Goal: Information Seeking & Learning: Learn about a topic

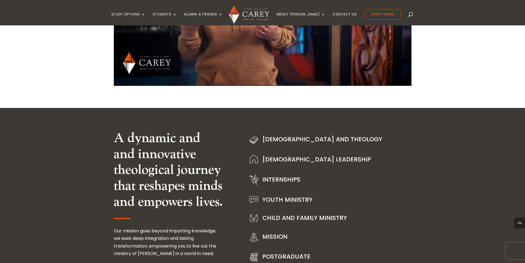
scroll to position [614, 0]
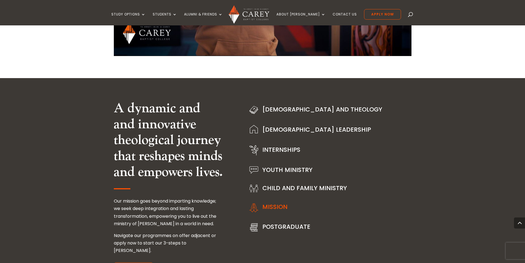
click at [283, 207] on link "Mission" at bounding box center [274, 206] width 25 height 9
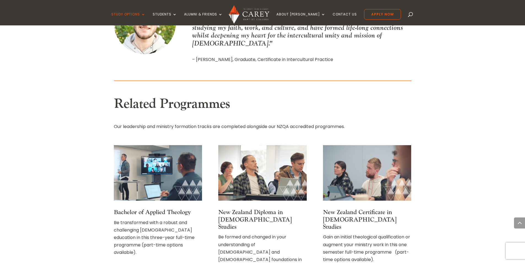
scroll to position [673, 0]
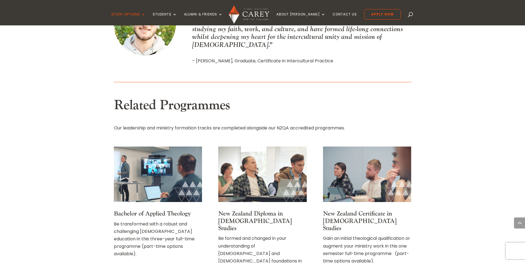
click at [160, 210] on link "Bachelor of Applied Theology" at bounding box center [152, 214] width 77 height 8
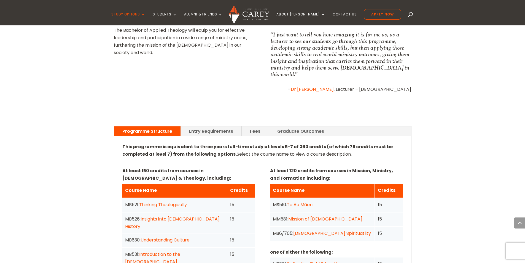
scroll to position [309, 0]
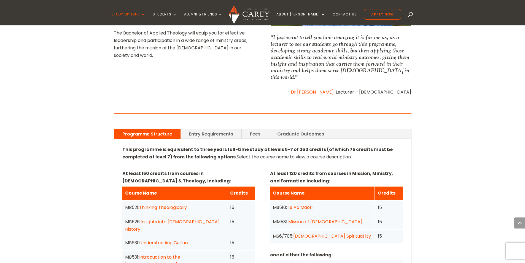
click at [216, 129] on link "Entry Requirements" at bounding box center [211, 134] width 61 height 10
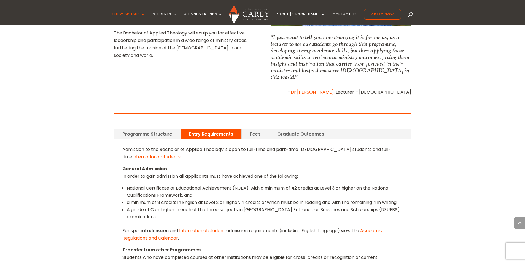
click at [148, 154] on link "International students" at bounding box center [156, 157] width 48 height 6
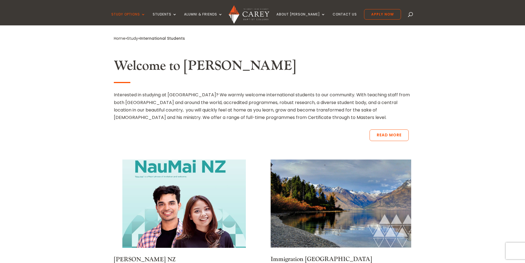
scroll to position [192, 0]
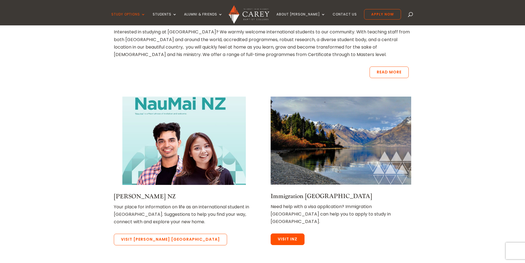
click at [285, 233] on link "Visit INZ" at bounding box center [288, 239] width 34 height 12
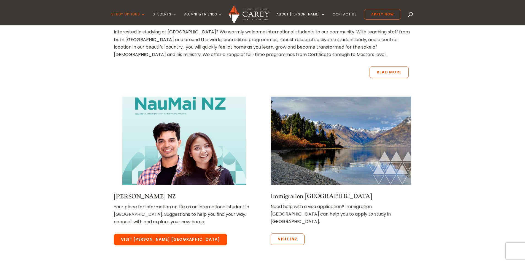
click at [154, 237] on link "Visit Nau Mai NZ" at bounding box center [170, 240] width 113 height 12
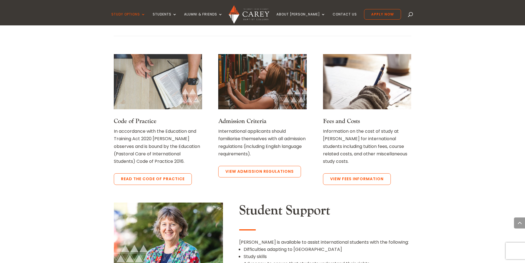
scroll to position [432, 0]
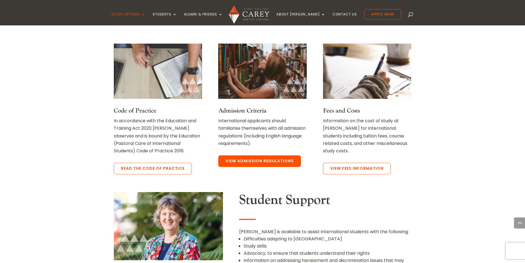
click at [248, 163] on link "View Admission Regulations" at bounding box center [259, 161] width 83 height 12
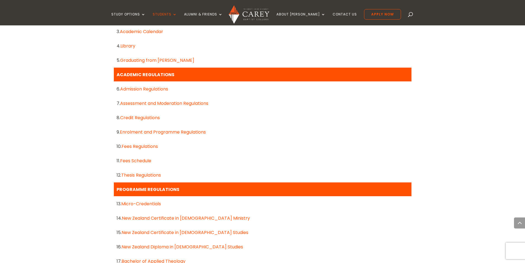
scroll to position [341, 0]
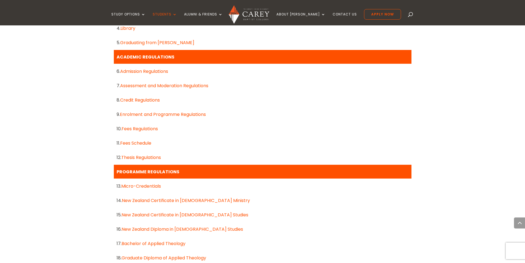
click at [144, 144] on link "Fees Schedule" at bounding box center [135, 143] width 31 height 6
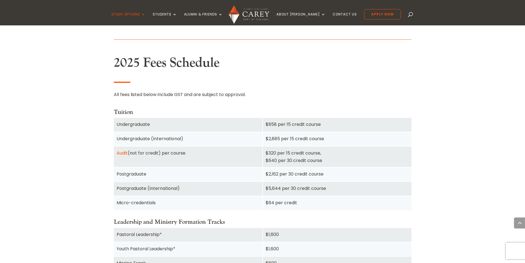
scroll to position [322, 0]
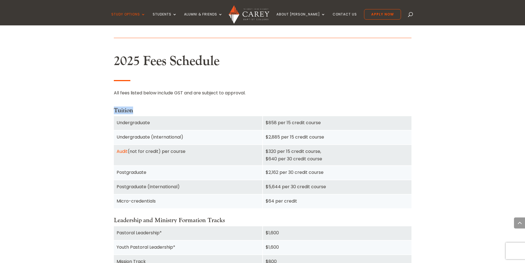
drag, startPoint x: 521, startPoint y: 96, endPoint x: 522, endPoint y: 100, distance: 4.4
click at [405, 170] on div "$2,162 per 30 credit course" at bounding box center [337, 171] width 143 height 7
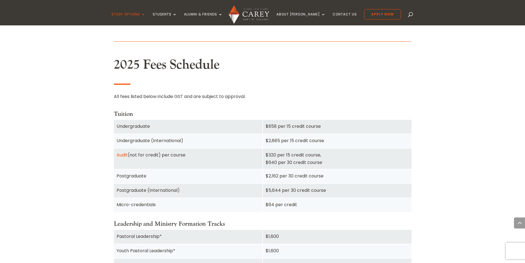
click at [279, 215] on div "2025 Fees Schedule All fees listed below include GST and are subject to approva…" at bounding box center [263, 242] width 298 height 371
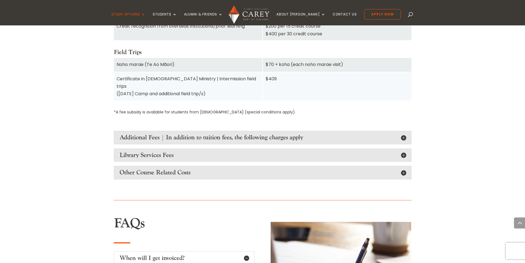
scroll to position [646, 0]
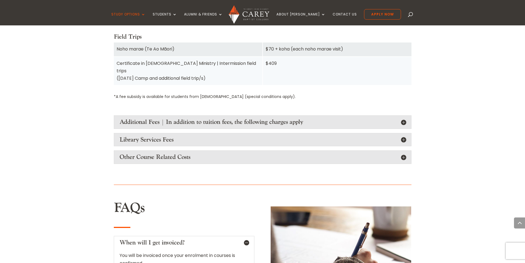
click at [389, 118] on h4 "Additional Fees | In addition to tuition fees, the following charges apply" at bounding box center [263, 121] width 286 height 7
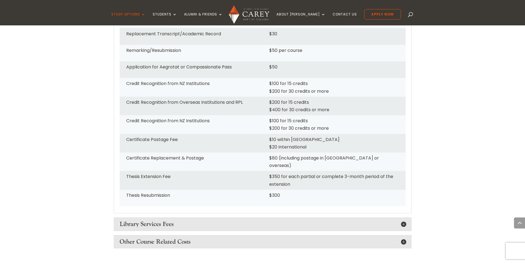
scroll to position [782, 0]
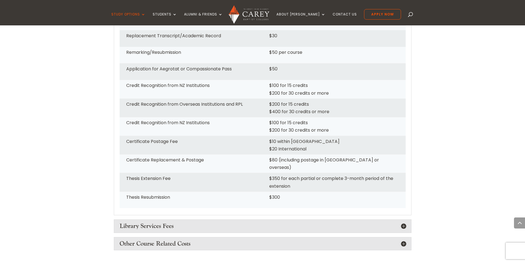
click at [372, 222] on h4 "Library Services Fees" at bounding box center [263, 225] width 286 height 7
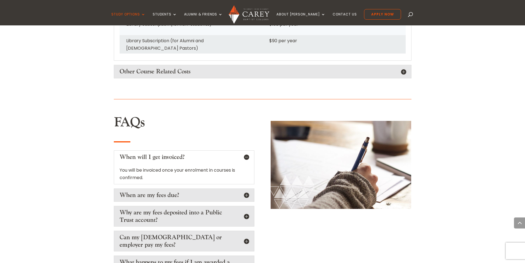
scroll to position [987, 0]
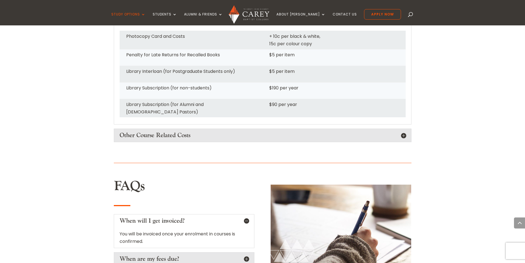
click at [344, 132] on h4 "Other Course Related Costs" at bounding box center [263, 135] width 286 height 7
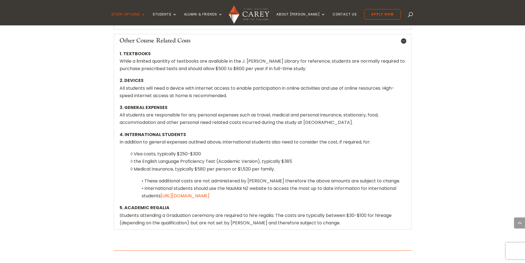
scroll to position [1088, 0]
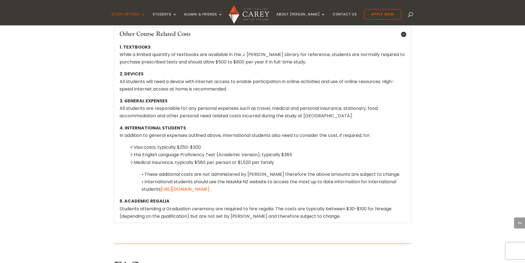
click at [336, 170] on p "• These additional costs are not administered by [PERSON_NAME] therefore the ab…" at bounding box center [263, 183] width 286 height 27
click at [229, 100] on p "3. GENERAL EXPENSES All students are responsible for any personal expenses such…" at bounding box center [263, 110] width 286 height 27
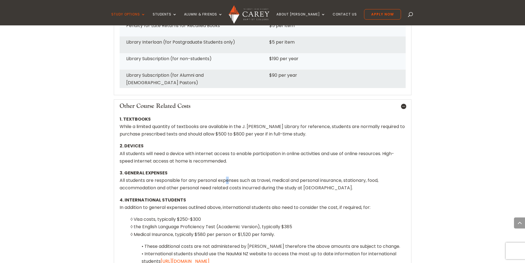
scroll to position [1007, 0]
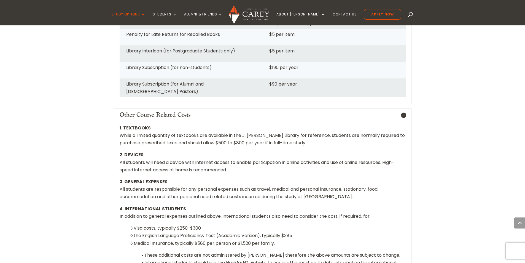
click at [255, 131] on p "1. TEXTBOOKS While a limited quantity of textbooks are available in the J. [PER…" at bounding box center [263, 137] width 286 height 27
click at [404, 157] on p "2. DEVICES All students will need a device with internet access to enable parti…" at bounding box center [263, 164] width 286 height 27
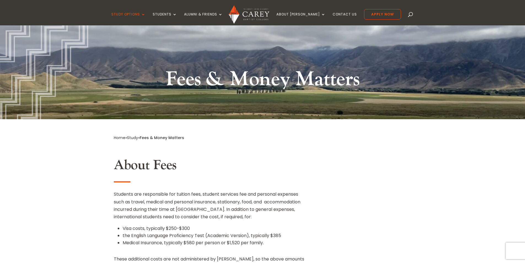
scroll to position [0, 0]
